Goal: Task Accomplishment & Management: Manage account settings

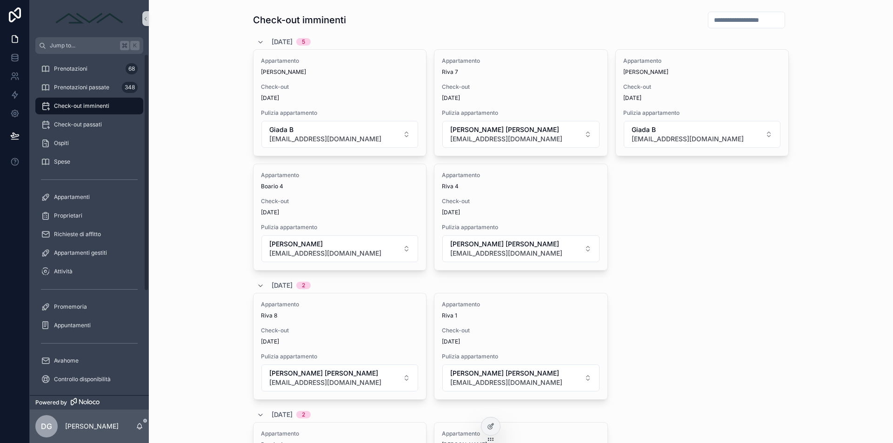
scroll to position [603, 0]
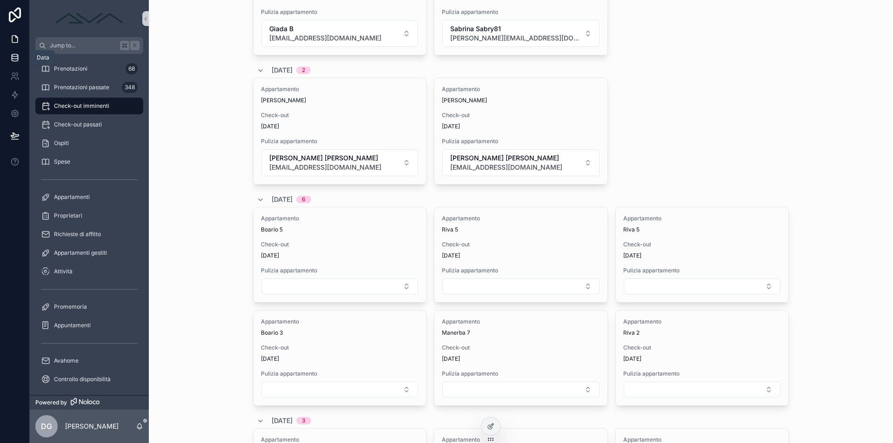
click at [13, 59] on icon at bounding box center [15, 57] width 6 height 4
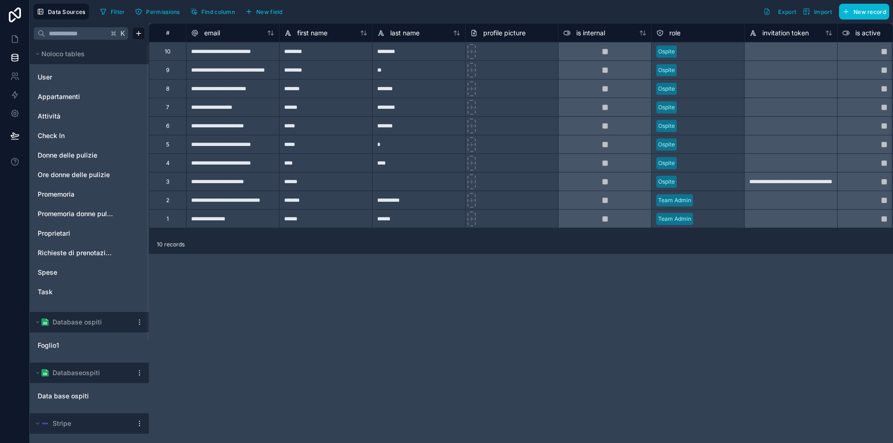
scroll to position [139, 0]
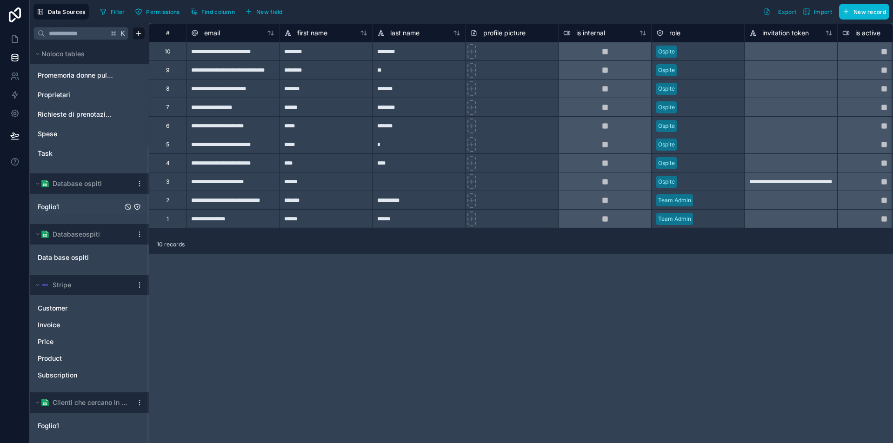
click at [61, 210] on link "Foglio1" at bounding box center [80, 206] width 85 height 9
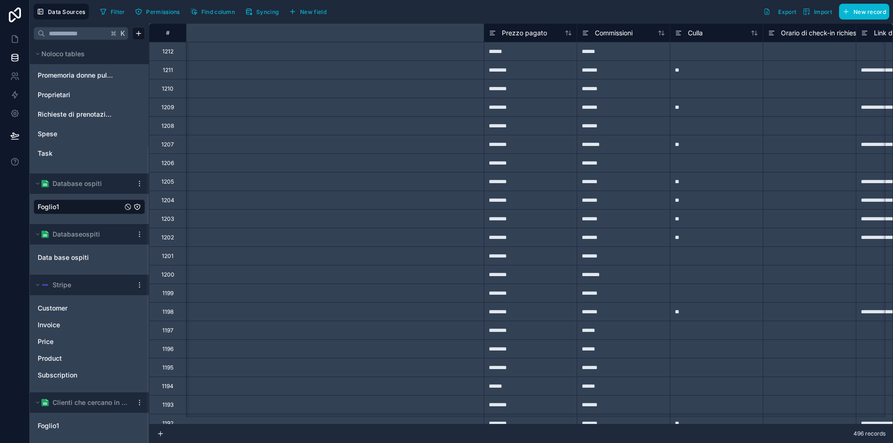
scroll to position [0, 1656]
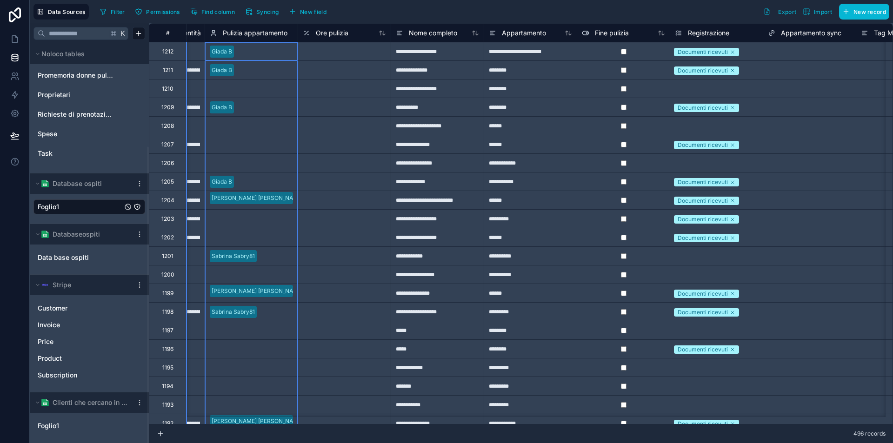
click at [258, 29] on span "Pulizia appartamento" at bounding box center [255, 32] width 65 height 9
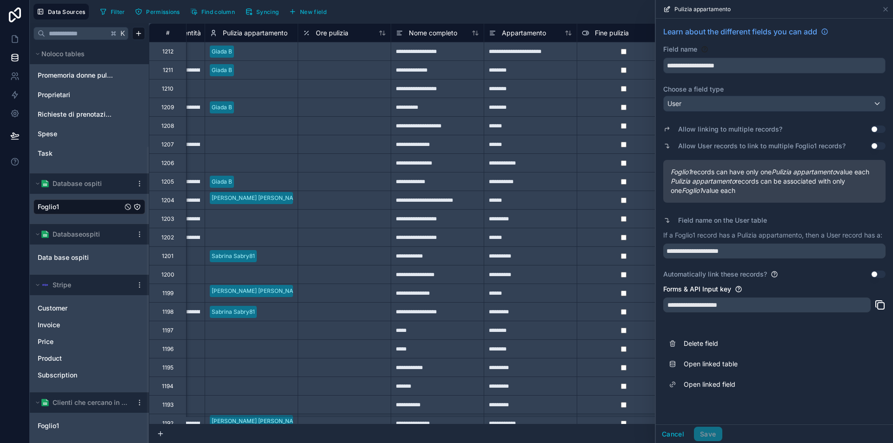
click at [877, 127] on button "Use setting" at bounding box center [878, 129] width 15 height 7
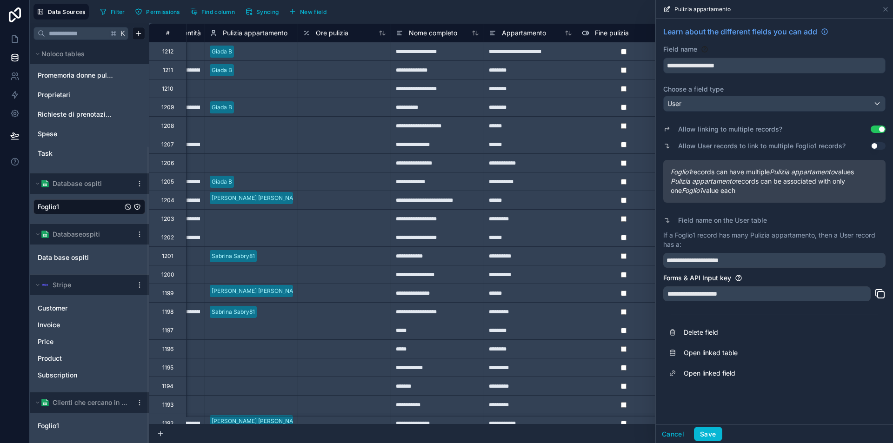
click at [878, 145] on button "Use setting" at bounding box center [878, 145] width 15 height 7
click at [709, 434] on button "Save" at bounding box center [708, 434] width 28 height 15
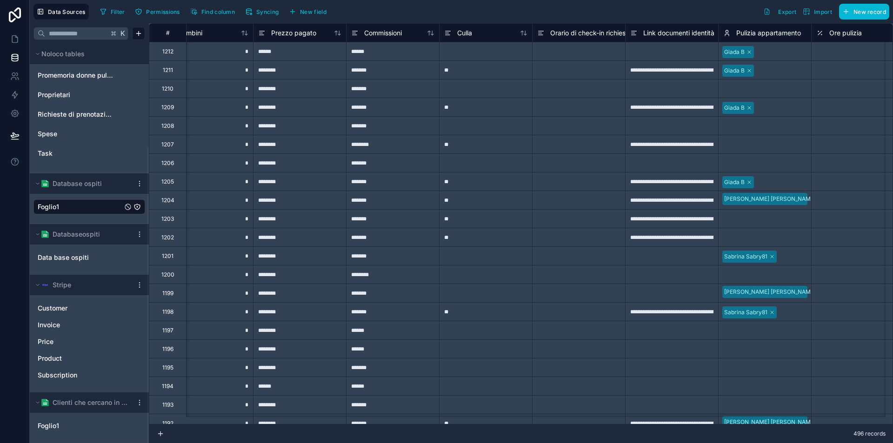
scroll to position [0, 1328]
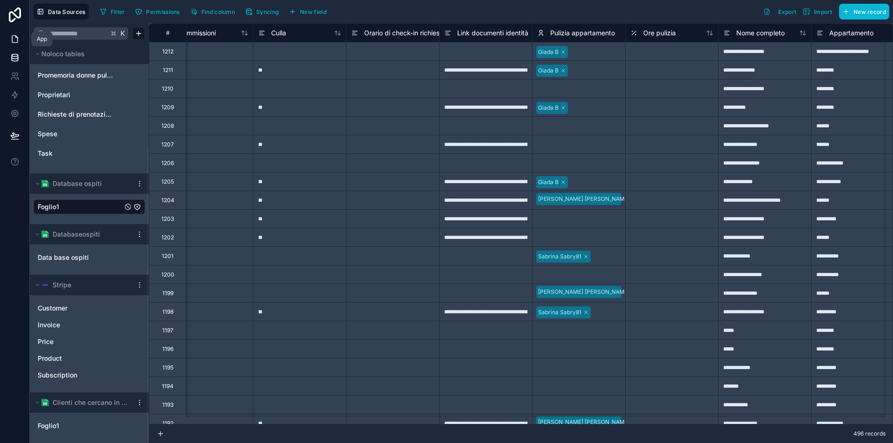
click at [14, 37] on icon at bounding box center [14, 38] width 9 height 9
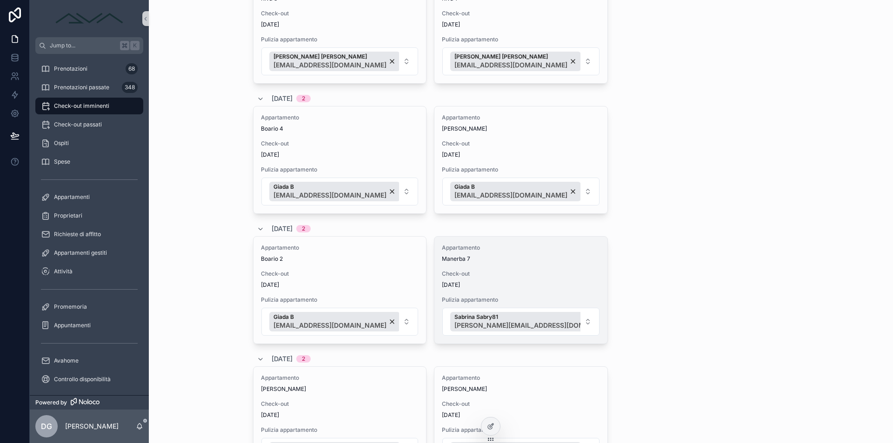
scroll to position [368, 0]
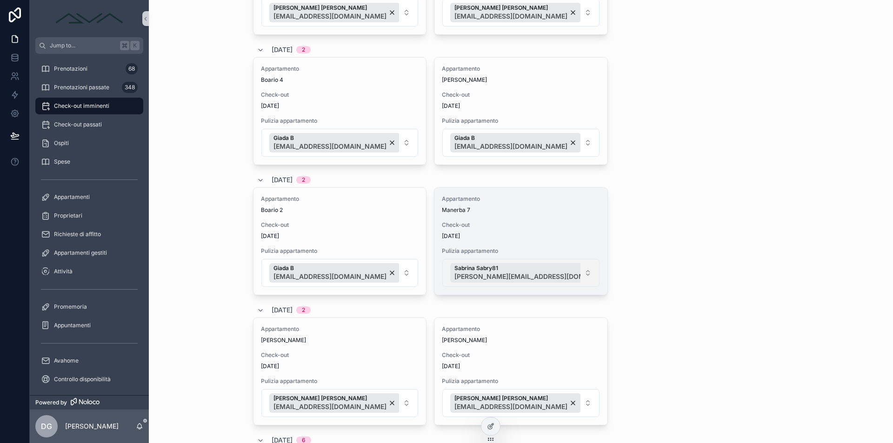
click at [572, 278] on button "[PERSON_NAME] Sabry81 [PERSON_NAME][EMAIL_ADDRESS][DOMAIN_NAME]" at bounding box center [520, 273] width 157 height 28
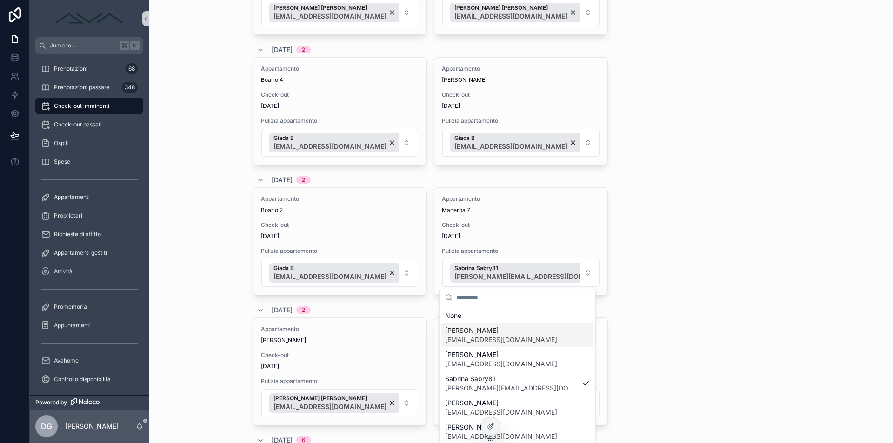
click at [499, 327] on span "[PERSON_NAME]" at bounding box center [501, 330] width 112 height 9
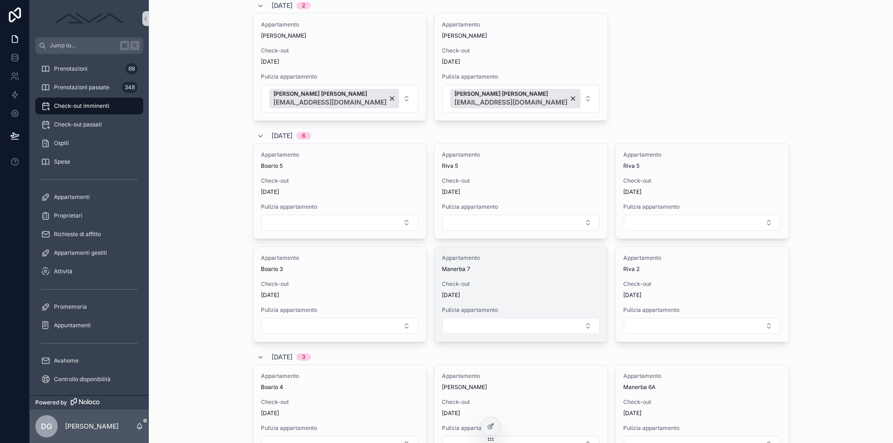
scroll to position [726, 0]
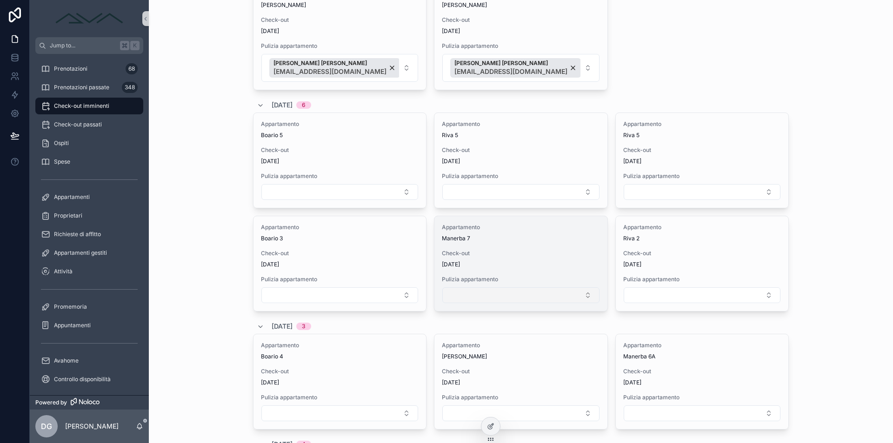
click at [481, 292] on button "Select Button" at bounding box center [520, 295] width 157 height 16
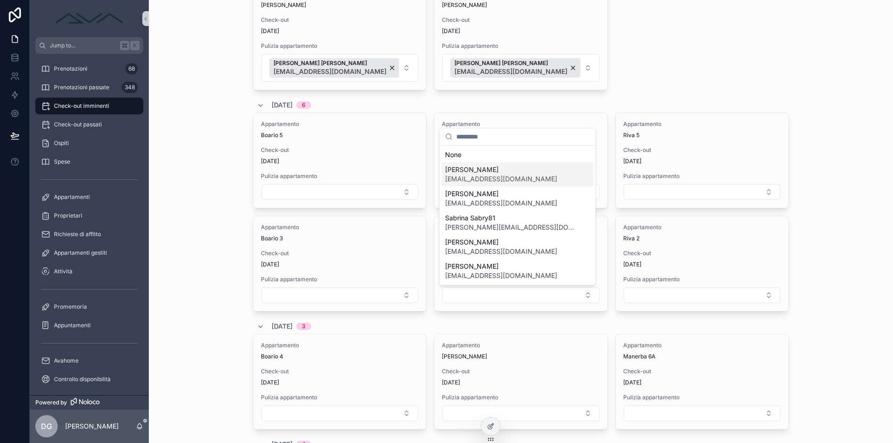
click at [497, 173] on span "[PERSON_NAME]" at bounding box center [501, 169] width 112 height 9
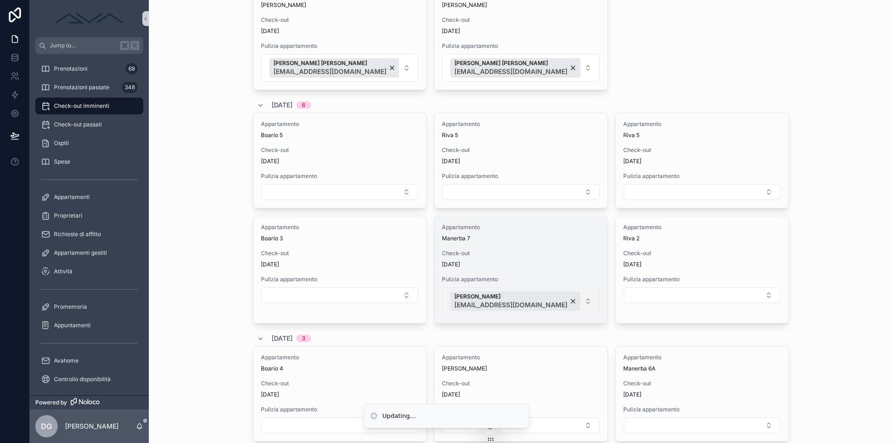
click at [576, 300] on button "[PERSON_NAME] [EMAIL_ADDRESS][DOMAIN_NAME]" at bounding box center [520, 301] width 157 height 28
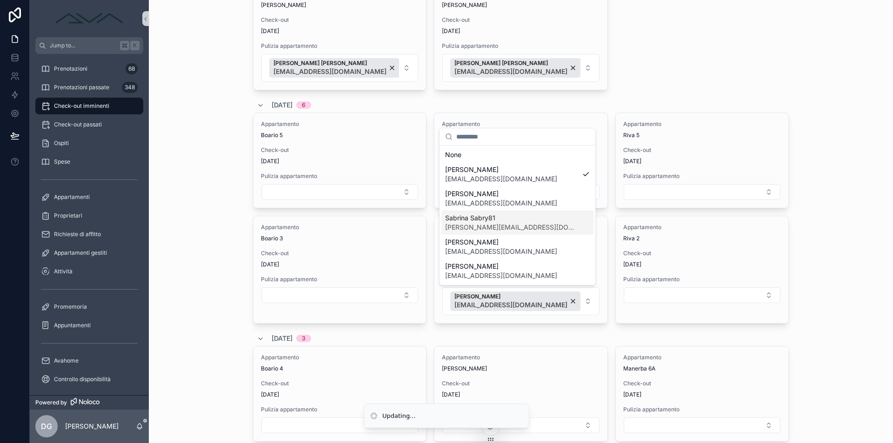
click at [492, 221] on span "Sabrina Sabry81" at bounding box center [511, 217] width 133 height 9
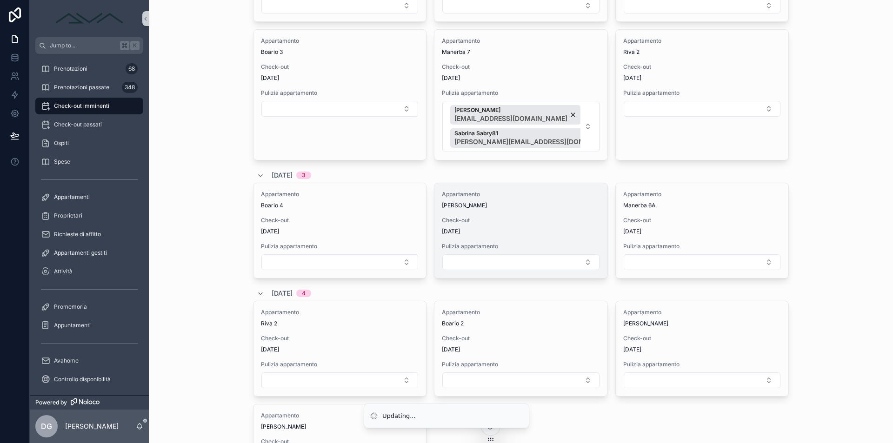
scroll to position [925, 0]
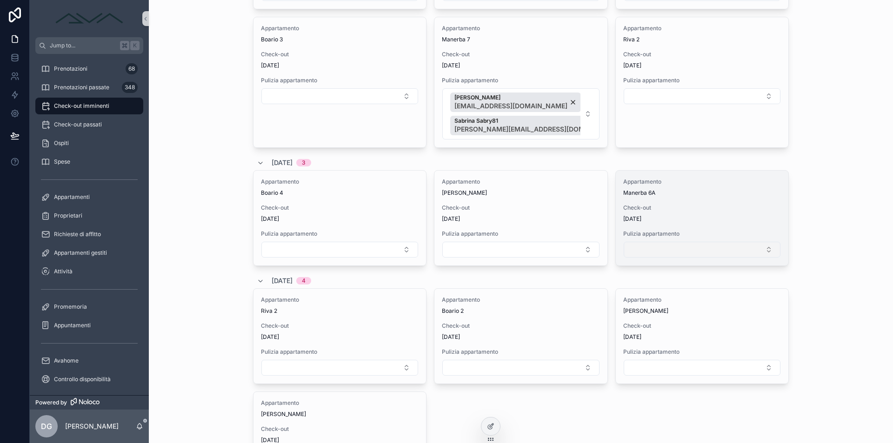
click at [661, 248] on button "Select Button" at bounding box center [702, 250] width 157 height 16
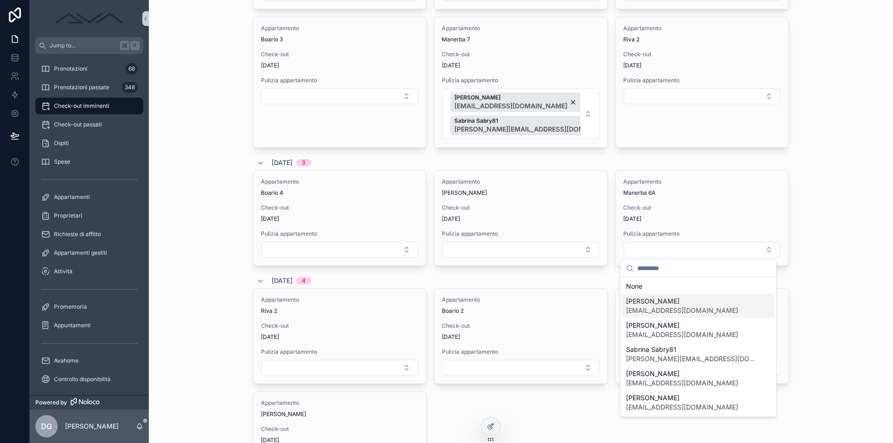
click at [681, 304] on span "[PERSON_NAME]" at bounding box center [682, 301] width 112 height 9
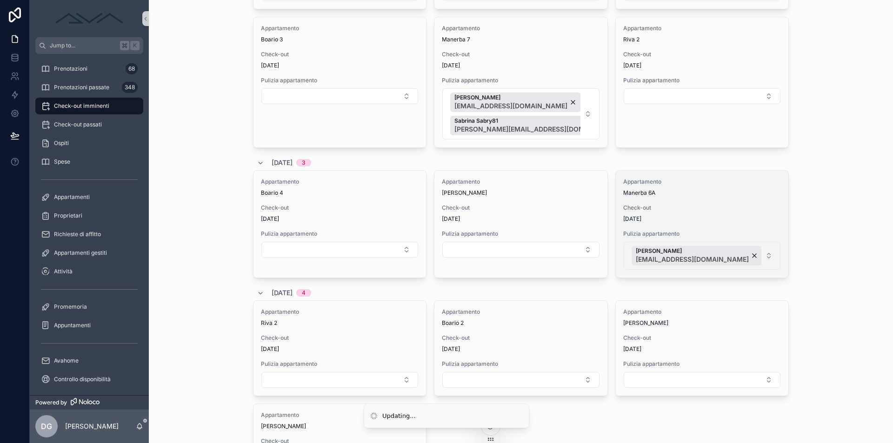
click at [756, 255] on button "[PERSON_NAME] [EMAIL_ADDRESS][DOMAIN_NAME]" at bounding box center [702, 256] width 157 height 28
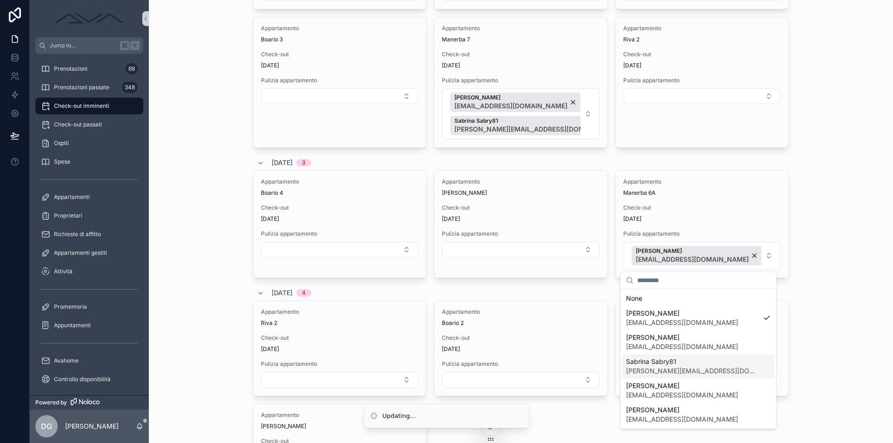
click at [696, 360] on span "Sabrina Sabry81" at bounding box center [692, 361] width 133 height 9
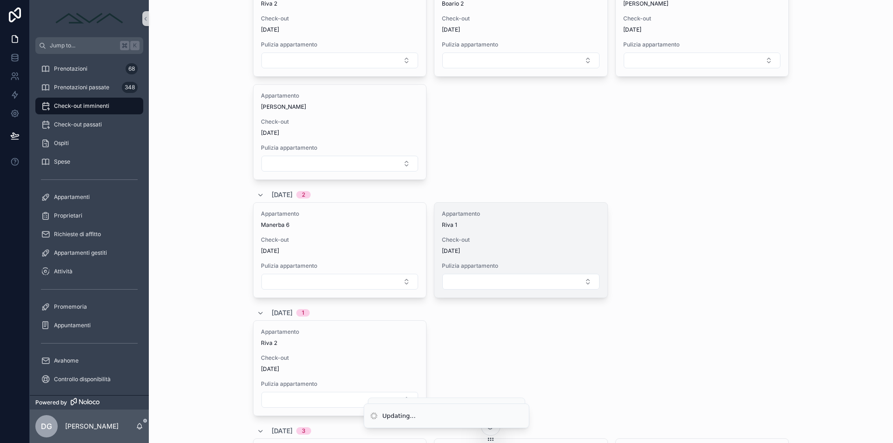
scroll to position [1335, 0]
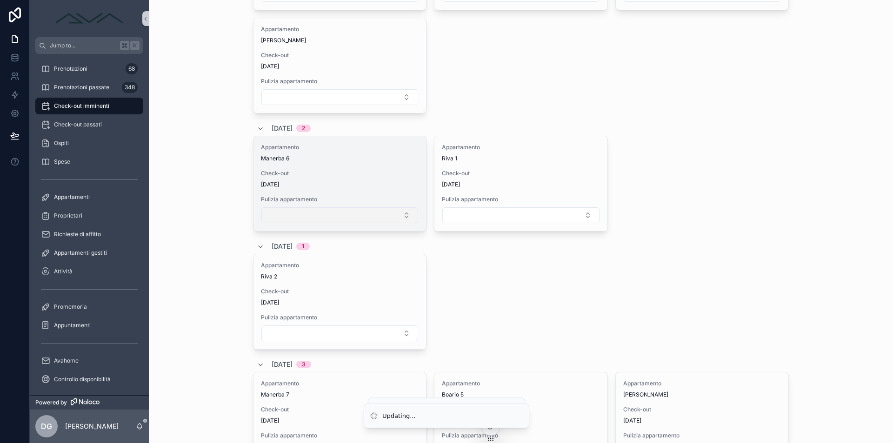
click at [345, 217] on button "Select Button" at bounding box center [339, 215] width 157 height 16
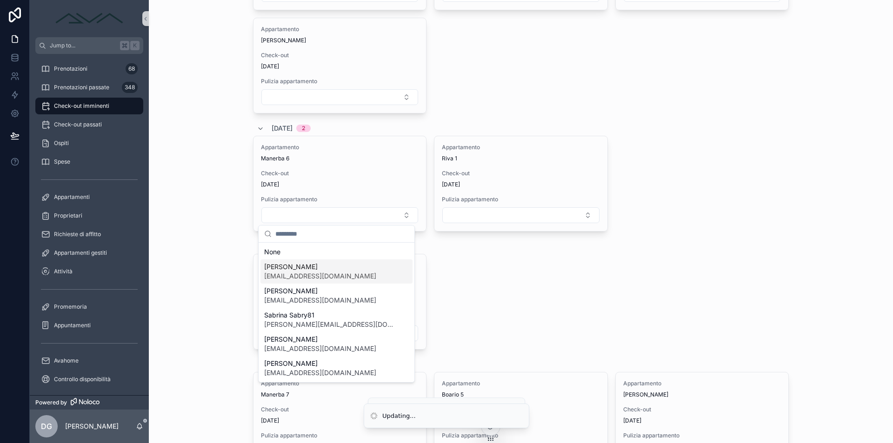
click at [320, 270] on span "[PERSON_NAME]" at bounding box center [320, 266] width 112 height 9
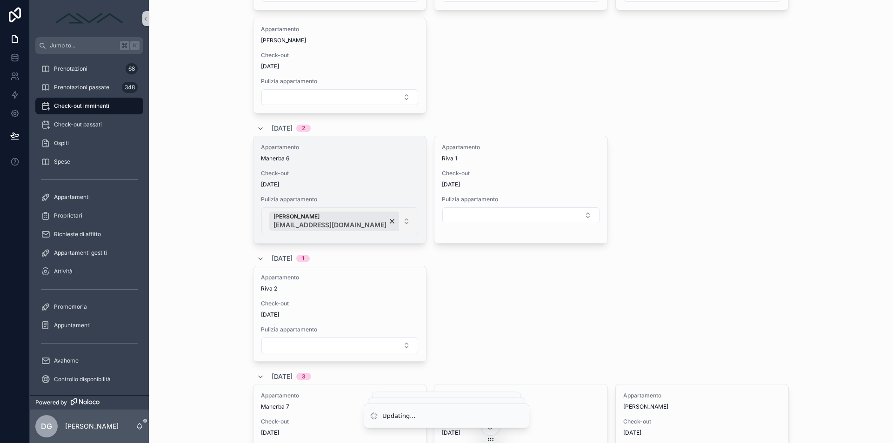
click at [400, 220] on button "[PERSON_NAME] [EMAIL_ADDRESS][DOMAIN_NAME]" at bounding box center [339, 221] width 157 height 28
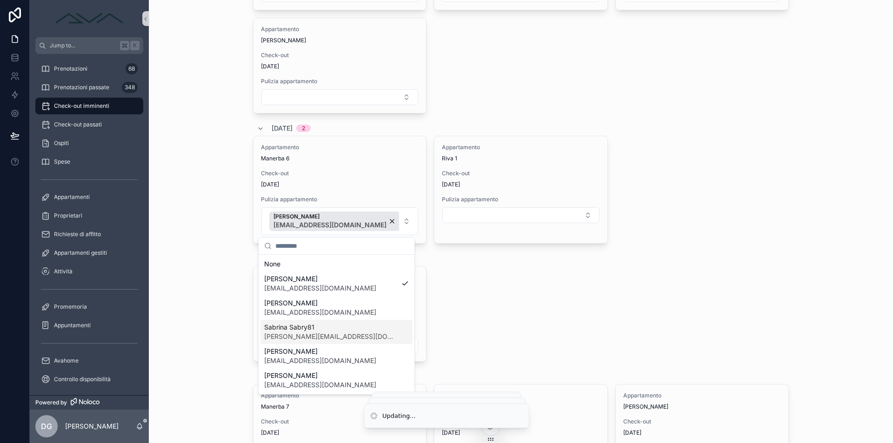
click at [329, 331] on span "Sabrina Sabry81" at bounding box center [330, 327] width 133 height 9
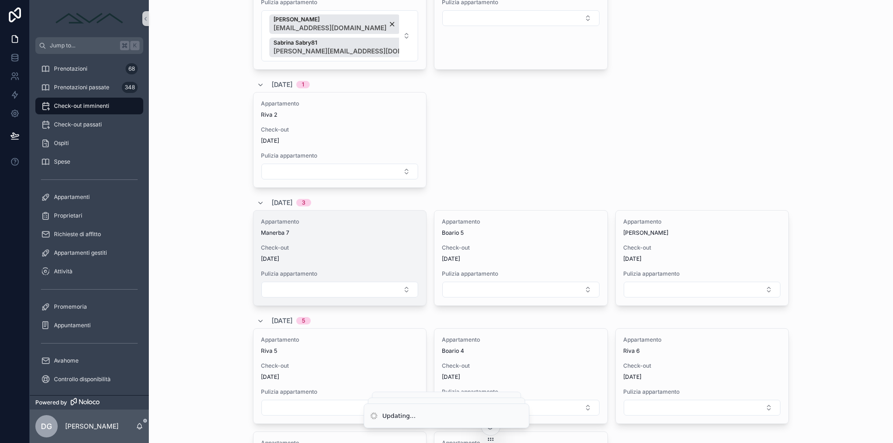
scroll to position [1548, 0]
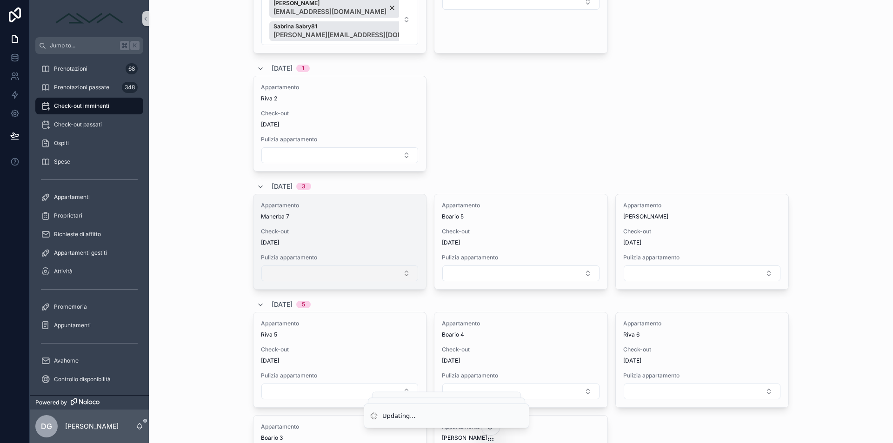
click at [348, 269] on button "Select Button" at bounding box center [339, 274] width 157 height 16
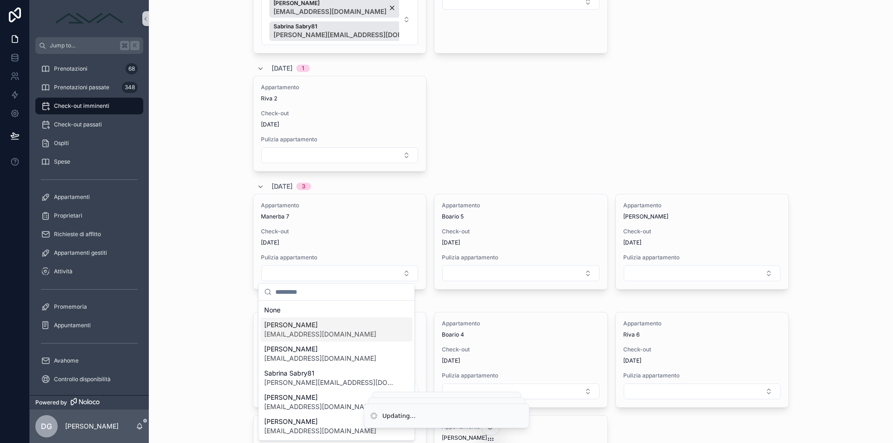
click at [317, 329] on span "[PERSON_NAME]" at bounding box center [320, 324] width 112 height 9
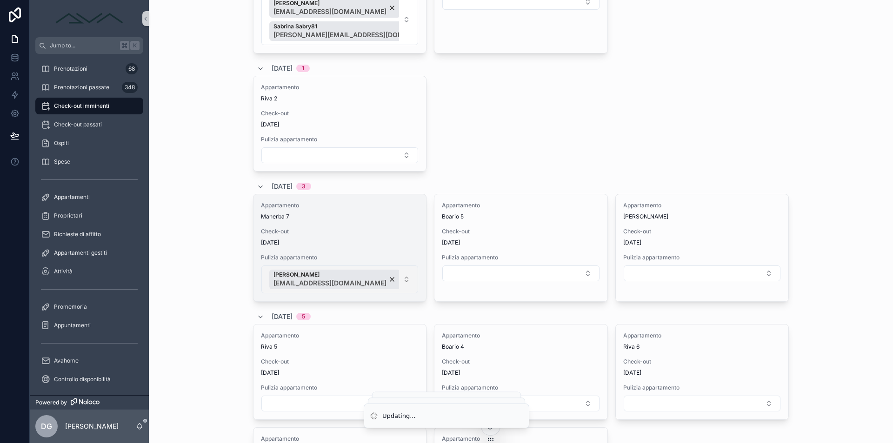
click at [397, 281] on button "[PERSON_NAME] [EMAIL_ADDRESS][DOMAIN_NAME]" at bounding box center [339, 280] width 157 height 28
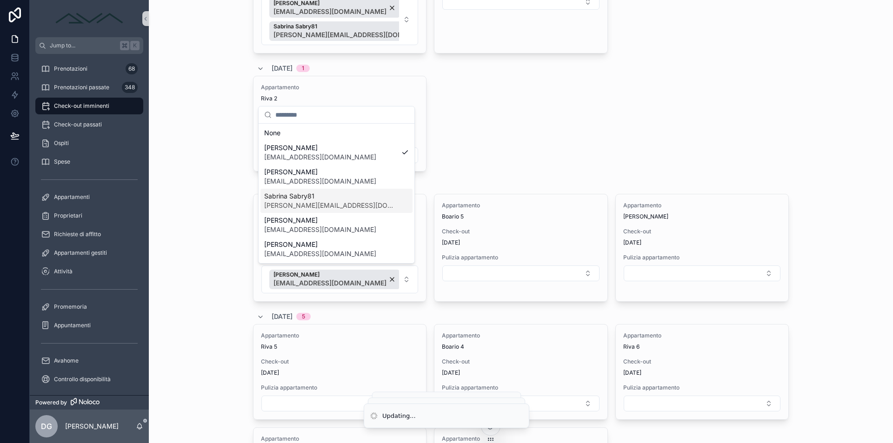
click at [328, 197] on span "Sabrina Sabry81" at bounding box center [330, 196] width 133 height 9
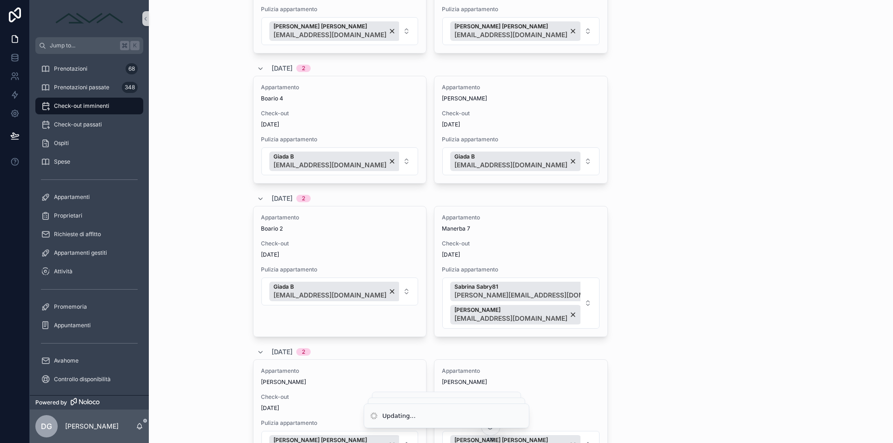
scroll to position [0, 0]
